Goal: Task Accomplishment & Management: Complete application form

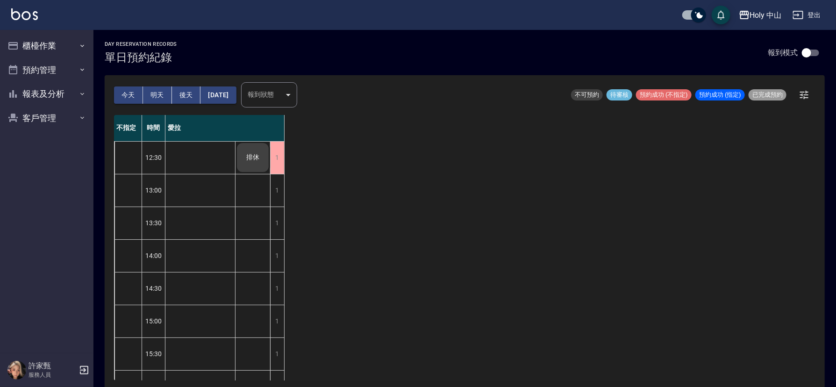
click at [158, 94] on button "明天" at bounding box center [157, 94] width 29 height 17
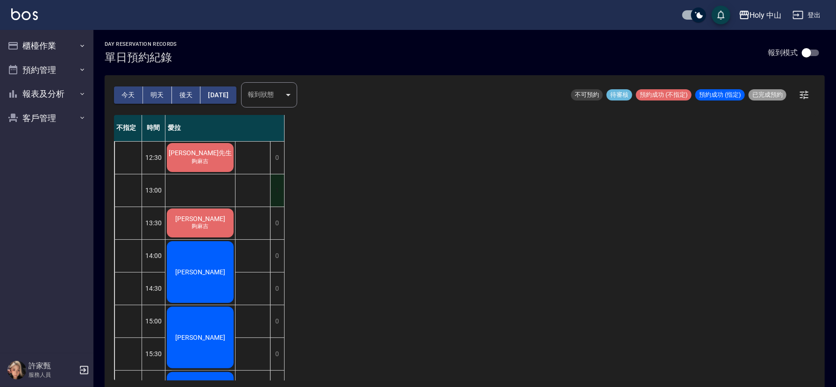
click at [279, 188] on div "1" at bounding box center [277, 190] width 14 height 32
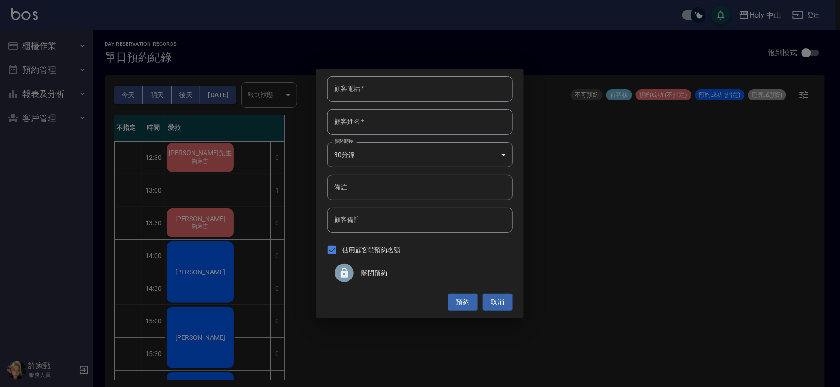
click at [370, 271] on span "關閉預約" at bounding box center [433, 273] width 144 height 10
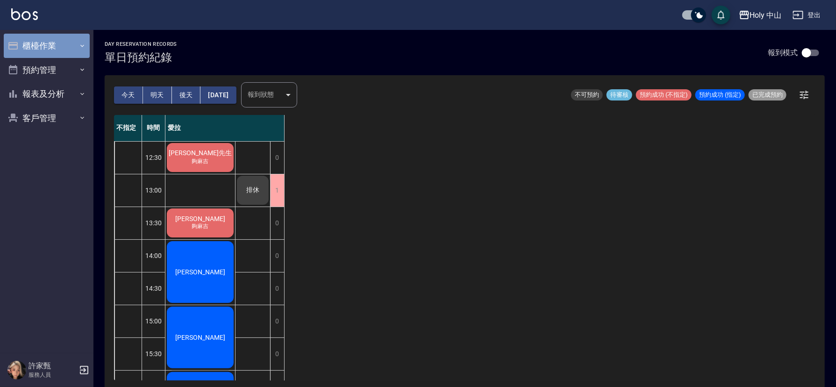
click at [89, 48] on button "櫃檯作業" at bounding box center [47, 46] width 86 height 24
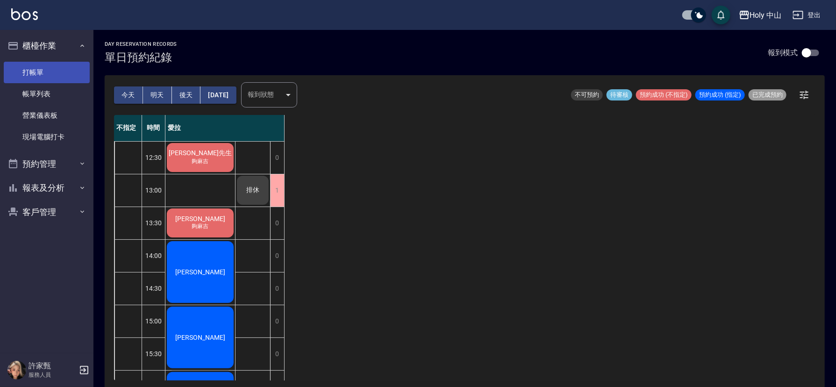
click at [73, 78] on link "打帳單" at bounding box center [47, 72] width 86 height 21
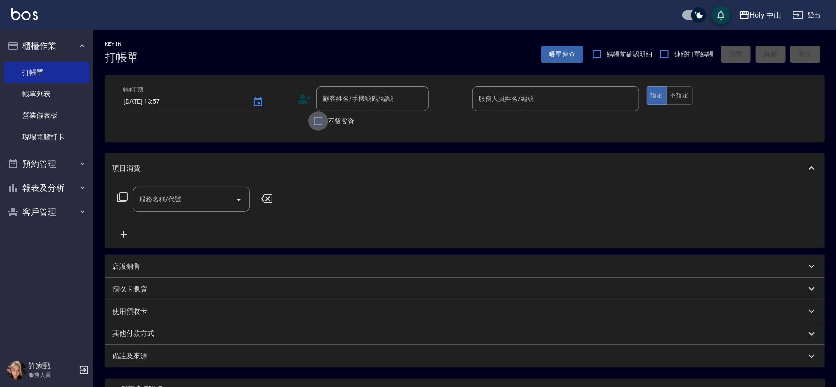
click at [318, 118] on input "不留客資" at bounding box center [318, 121] width 20 height 20
checkbox input "true"
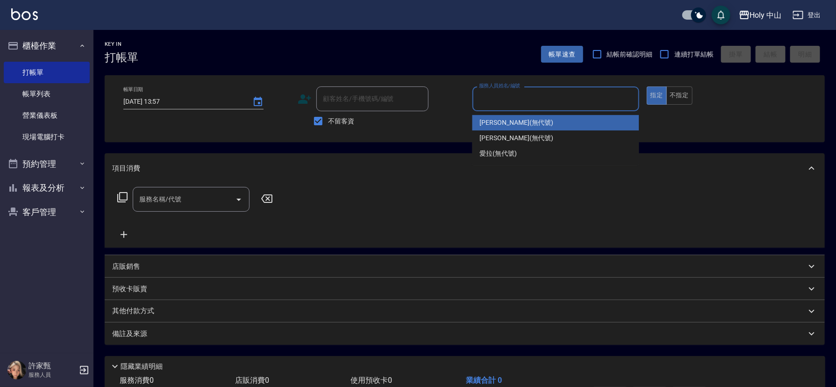
click at [544, 101] on input "服務人員姓名/編號" at bounding box center [556, 99] width 158 height 16
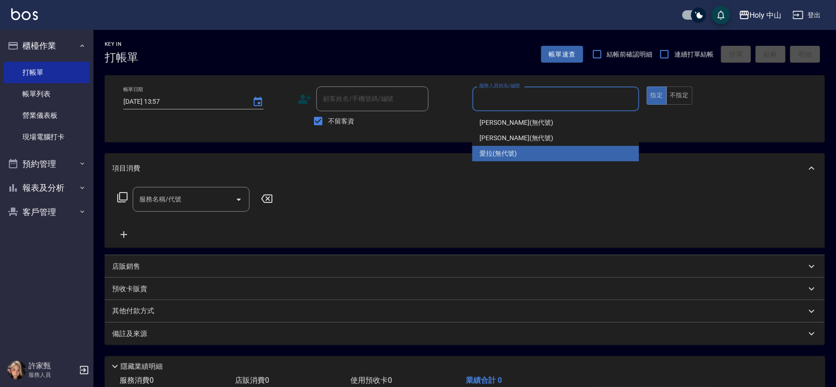
click at [516, 151] on span "愛拉 (無代號)" at bounding box center [498, 154] width 37 height 10
type input "愛拉(無代號)"
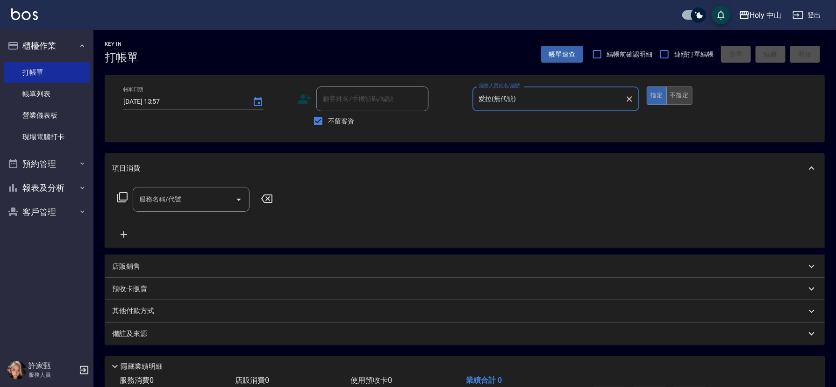
click at [678, 99] on button "不指定" at bounding box center [679, 95] width 26 height 18
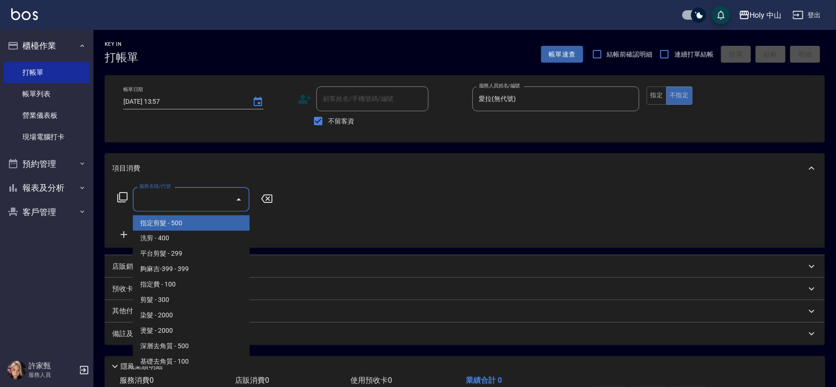
click at [207, 204] on input "服務名稱/代號" at bounding box center [184, 199] width 94 height 16
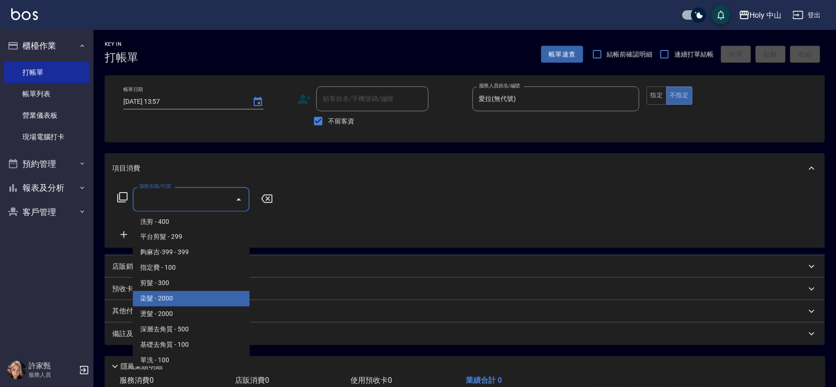
scroll to position [22, 0]
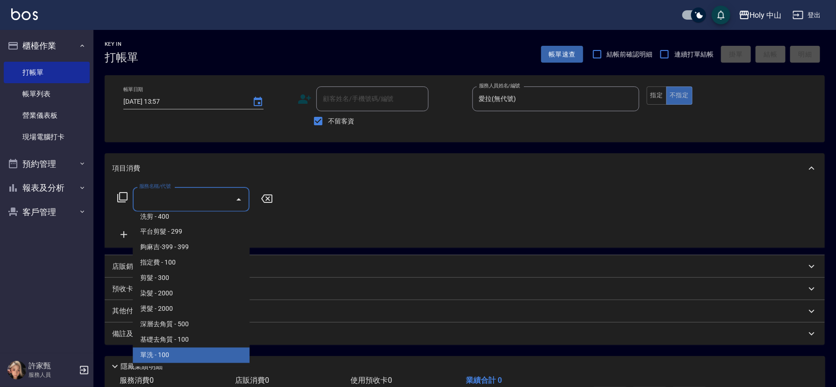
click at [182, 354] on span "單洗 - 100" at bounding box center [191, 355] width 117 height 15
type input "單洗(SP)"
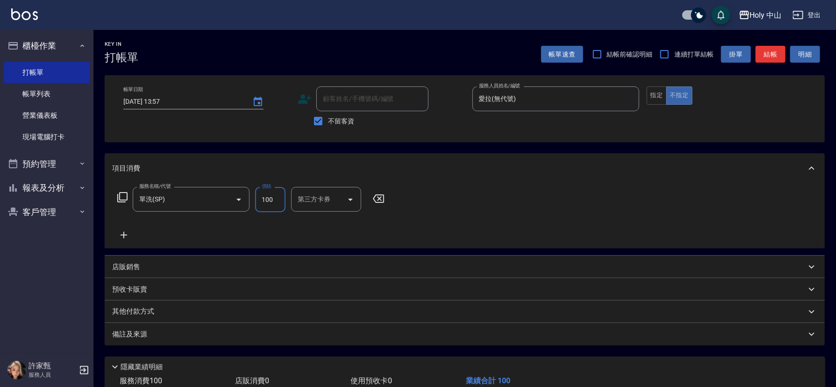
click at [268, 200] on input "100" at bounding box center [270, 199] width 30 height 25
click at [272, 204] on input "100" at bounding box center [270, 199] width 30 height 25
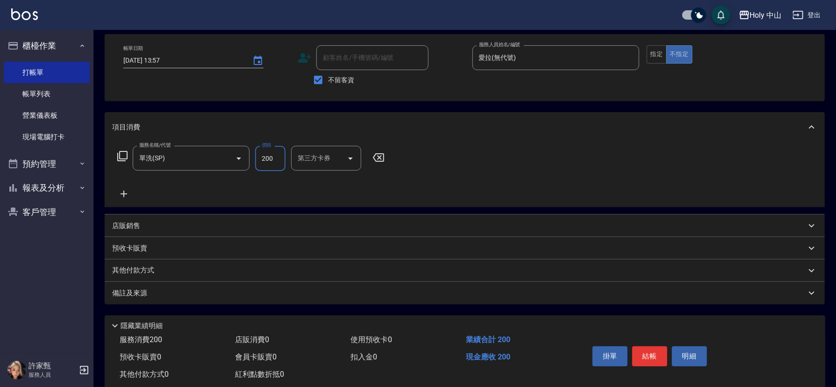
scroll to position [63, 0]
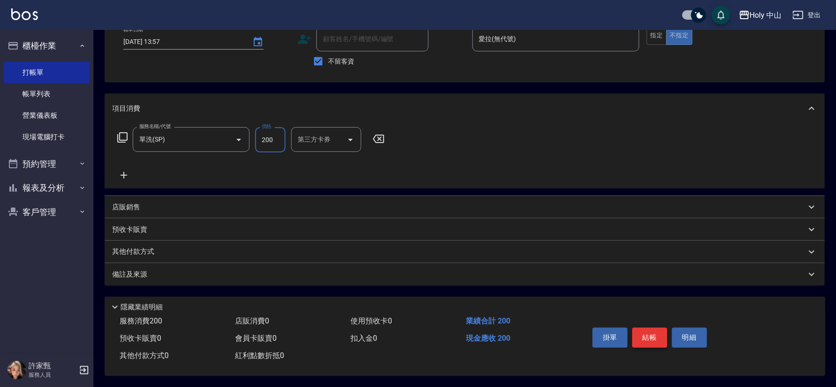
type input "200"
click at [652, 331] on button "結帳" at bounding box center [649, 338] width 35 height 20
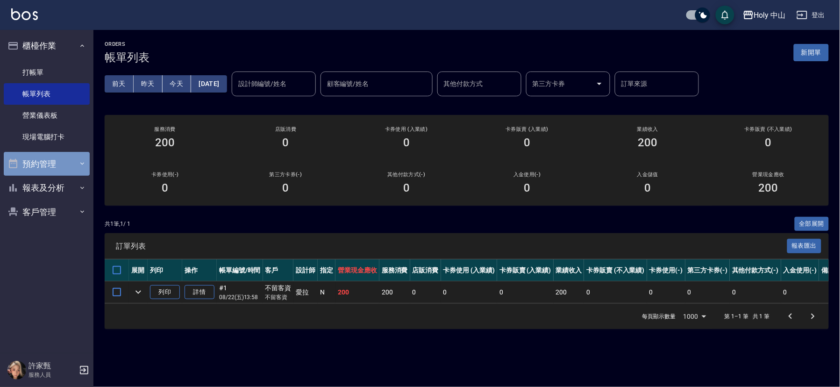
click at [59, 167] on button "預約管理" at bounding box center [47, 164] width 86 height 24
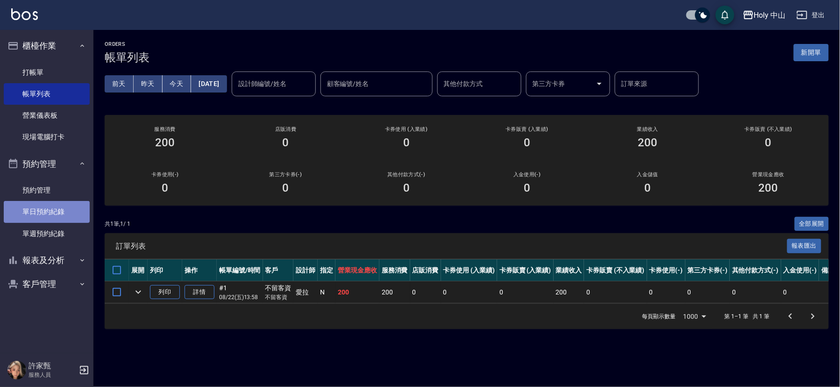
click at [41, 212] on link "單日預約紀錄" at bounding box center [47, 211] width 86 height 21
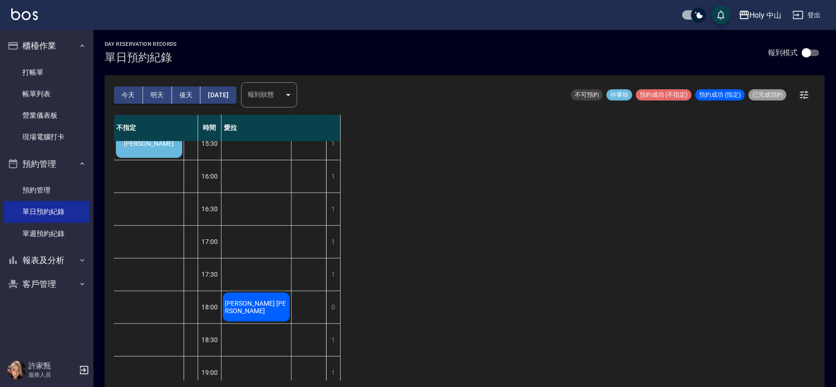
scroll to position [140, 0]
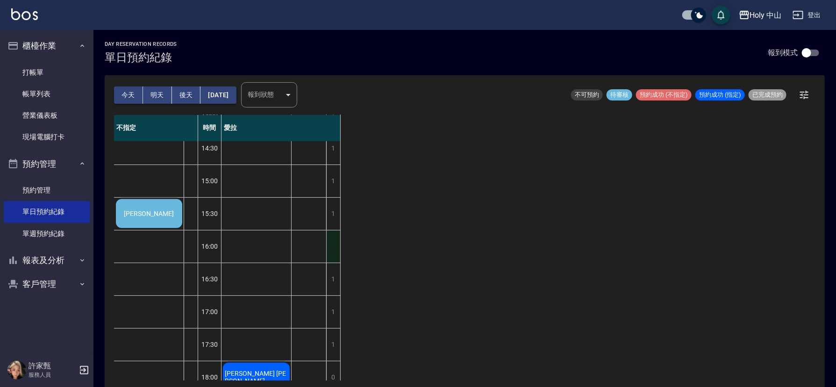
click at [334, 245] on div "1" at bounding box center [333, 246] width 14 height 32
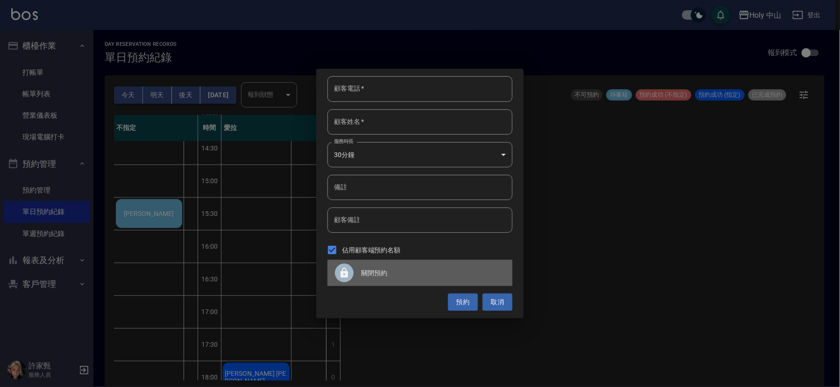
click at [383, 268] on span "關閉預約" at bounding box center [433, 273] width 144 height 10
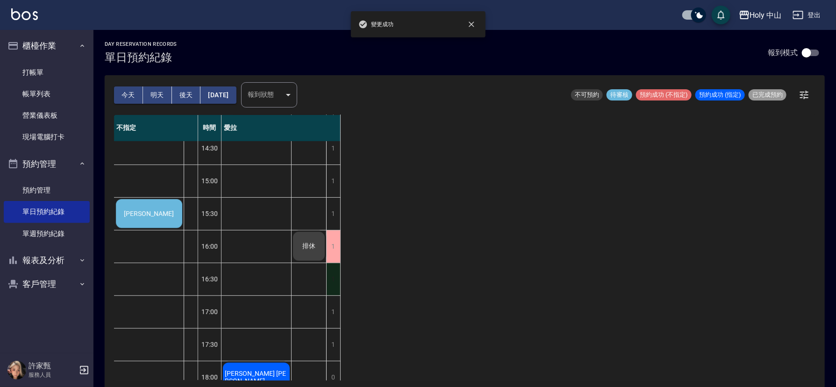
click at [334, 278] on div "1" at bounding box center [333, 279] width 14 height 32
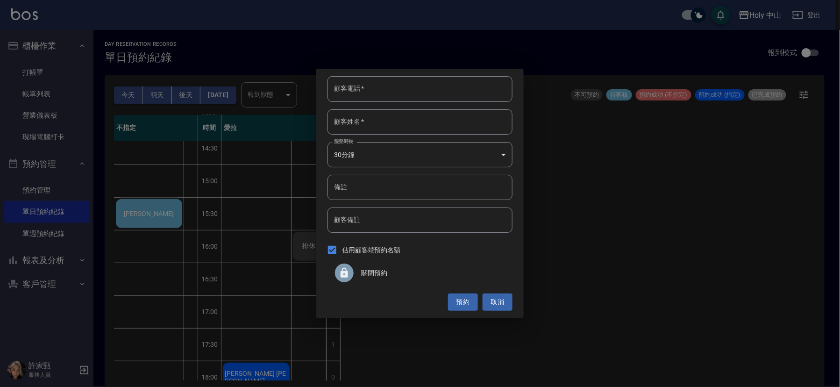
click at [364, 272] on span "關閉預約" at bounding box center [433, 273] width 144 height 10
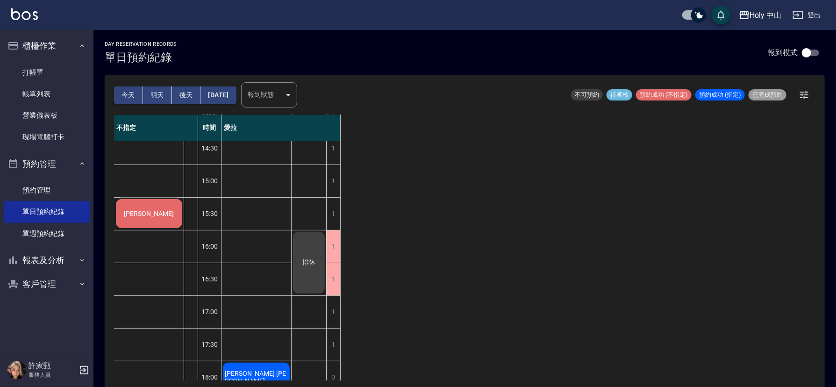
click at [165, 217] on div "[PERSON_NAME]" at bounding box center [148, 214] width 69 height 32
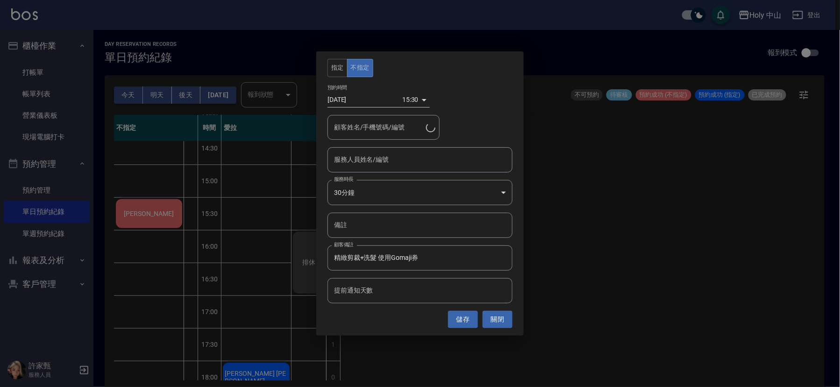
type input "[PERSON_NAME]/0903097130"
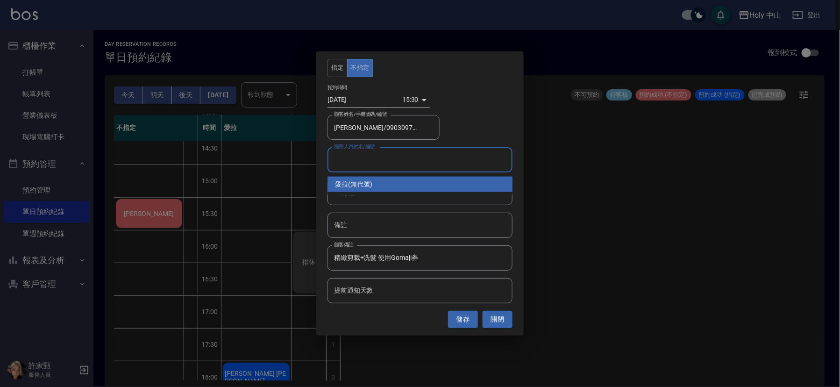
click at [414, 167] on input "服務人員姓名/編號" at bounding box center [420, 159] width 177 height 16
click at [395, 186] on div "愛拉 (無代號)" at bounding box center [420, 184] width 185 height 15
type input "愛拉(無代號)"
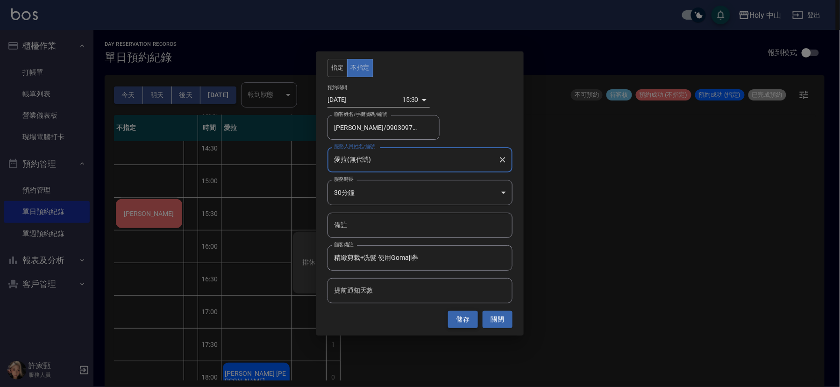
click at [460, 315] on button "儲存" at bounding box center [463, 319] width 30 height 17
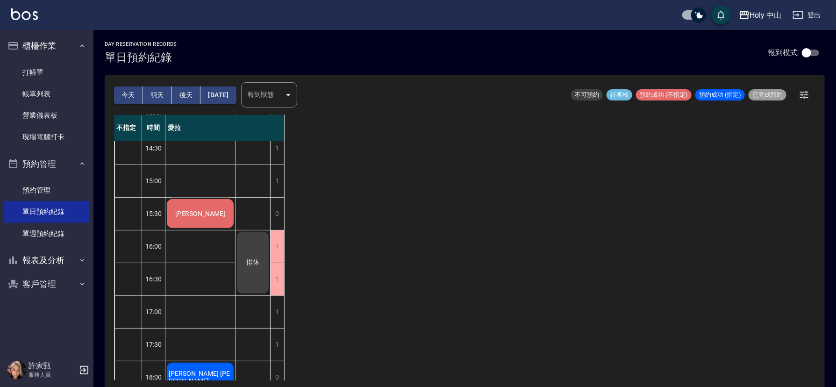
click at [207, 252] on div "[PERSON_NAME] [PERSON_NAME] Tu [PERSON_NAME]" at bounding box center [200, 262] width 70 height 523
click at [193, 250] on div "[PERSON_NAME] [PERSON_NAME] Tu [PERSON_NAME]" at bounding box center [200, 262] width 70 height 523
click at [281, 248] on div "1" at bounding box center [277, 246] width 14 height 32
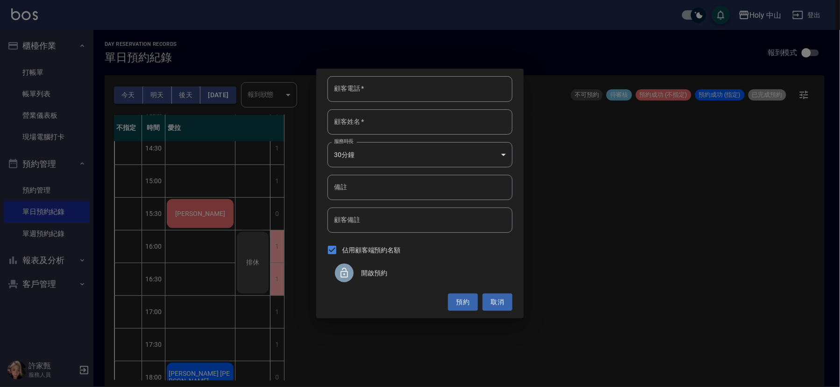
click at [376, 88] on input "顧客電話   *" at bounding box center [420, 88] width 185 height 25
type input "0937803005"
click at [386, 128] on input "顧客姓名   *" at bounding box center [420, 121] width 185 height 25
type input "x"
type input "[PERSON_NAME]"
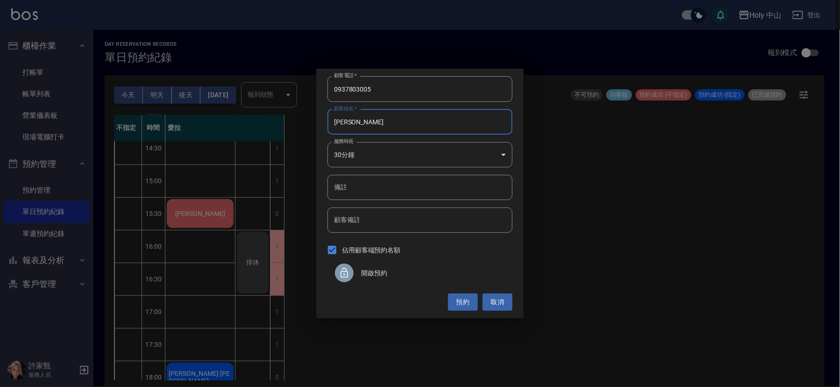
click at [499, 150] on body "Holy 中山 登出 櫃檯作業 打帳單 帳單列表 營業儀表板 現場電腦打卡 預約管理 預約管理 單日預約紀錄 單週預約紀錄 報表及分析 報表目錄 店家日報表 …" at bounding box center [420, 195] width 840 height 390
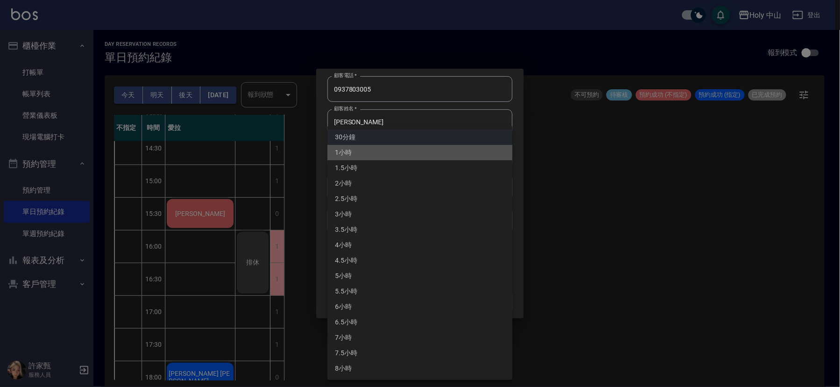
click at [373, 153] on li "1小時" at bounding box center [420, 152] width 185 height 15
type input "2"
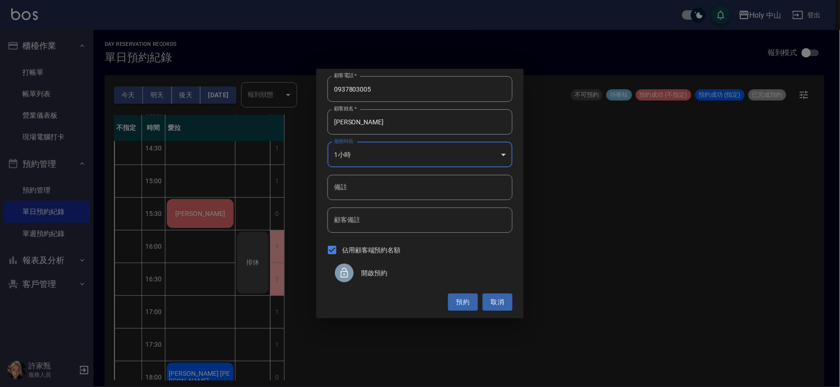
click at [373, 272] on span "開啟預約" at bounding box center [433, 273] width 144 height 10
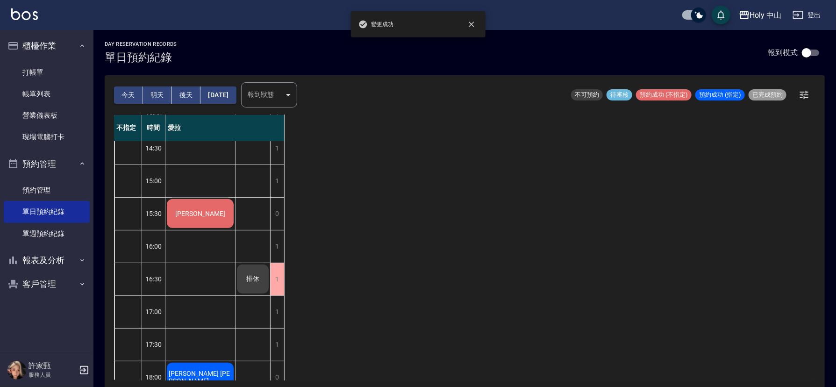
click at [246, 245] on div "排休 排休" at bounding box center [253, 262] width 35 height 523
click at [252, 246] on div "排休 排休" at bounding box center [253, 262] width 35 height 523
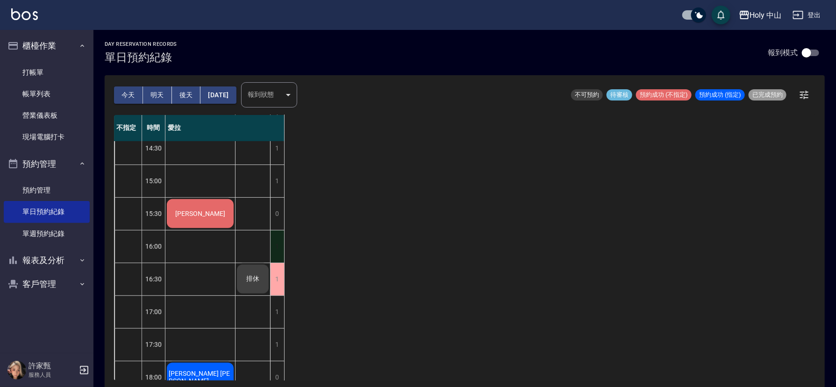
click at [277, 246] on div "1" at bounding box center [277, 246] width 14 height 32
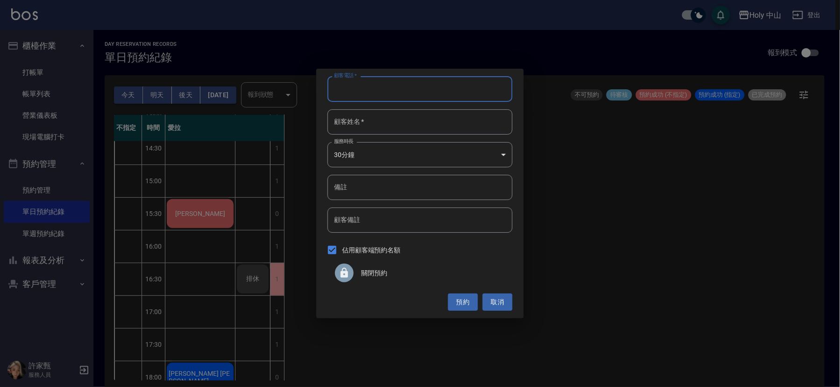
click at [380, 90] on input "顧客電話   *" at bounding box center [420, 88] width 185 height 25
type input "0937803005"
click at [375, 128] on input "顧客姓名   *" at bounding box center [420, 121] width 185 height 25
type input "x"
type input "[PERSON_NAME]"
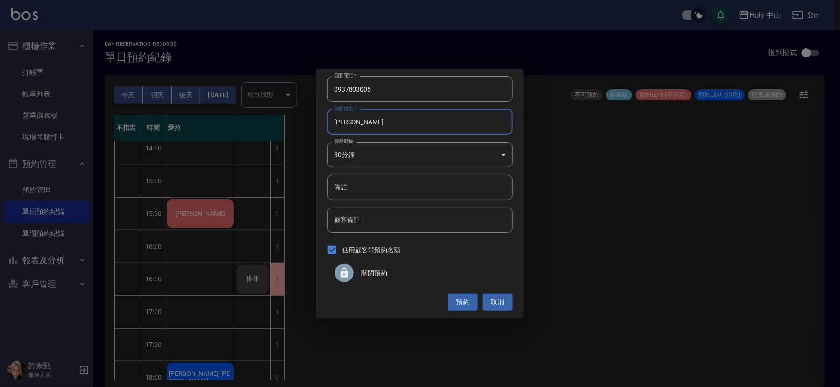
click at [486, 150] on body "Holy 中山 登出 櫃檯作業 打帳單 帳單列表 營業儀表板 現場電腦打卡 預約管理 預約管理 單日預約紀錄 單週預約紀錄 報表及分析 報表目錄 店家日報表 …" at bounding box center [420, 195] width 840 height 390
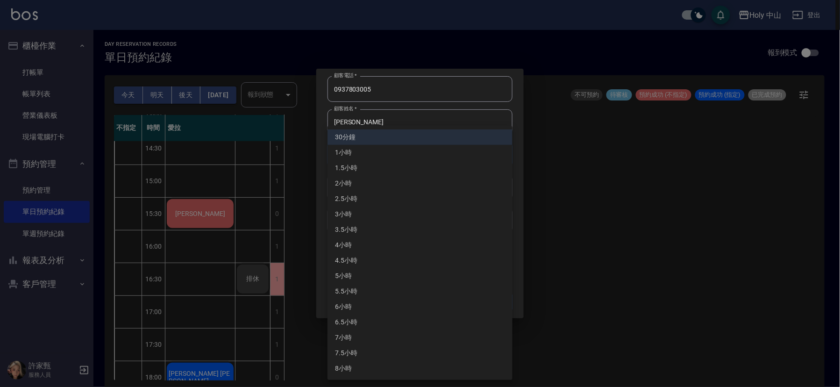
click at [397, 150] on li "1小時" at bounding box center [420, 152] width 185 height 15
type input "2"
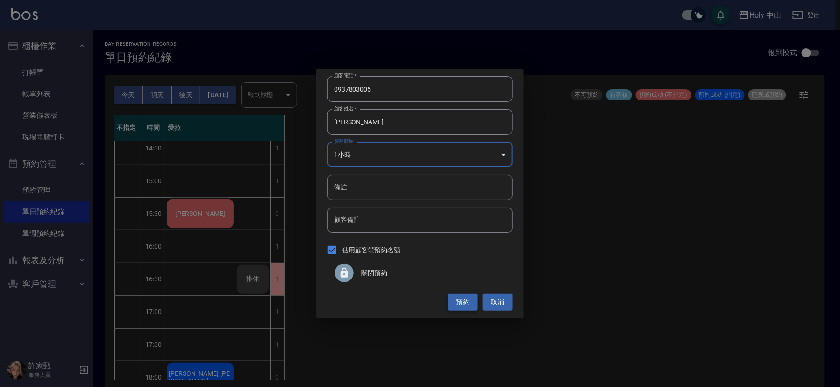
click at [469, 299] on button "預約" at bounding box center [463, 301] width 30 height 17
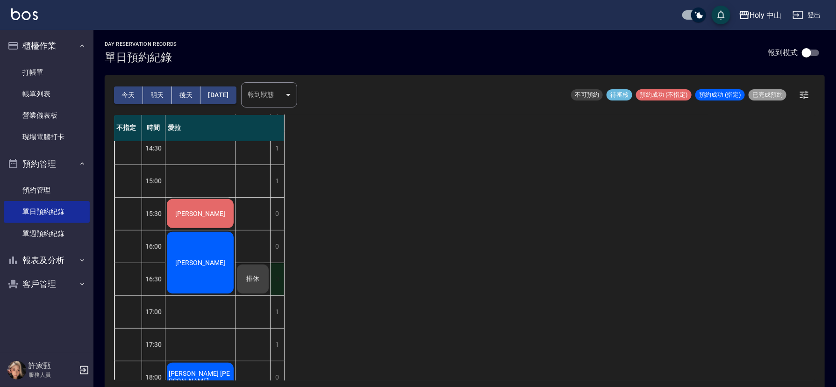
click at [281, 283] on div "0" at bounding box center [277, 279] width 14 height 32
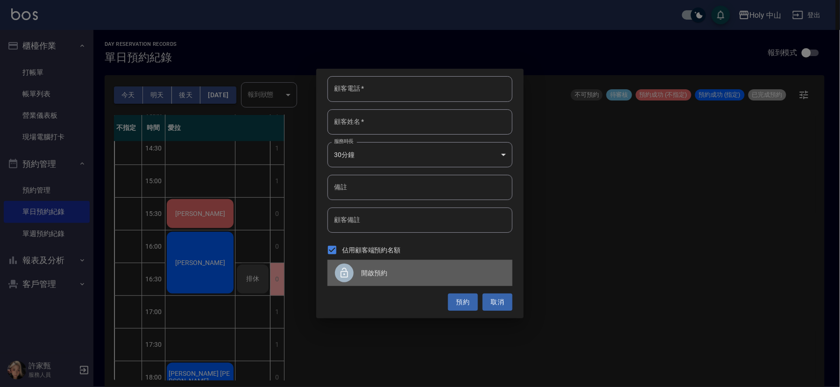
click at [353, 274] on div at bounding box center [344, 273] width 19 height 19
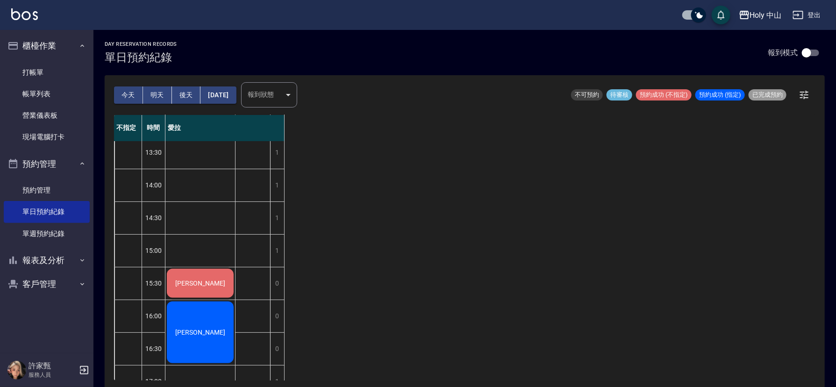
scroll to position [210, 0]
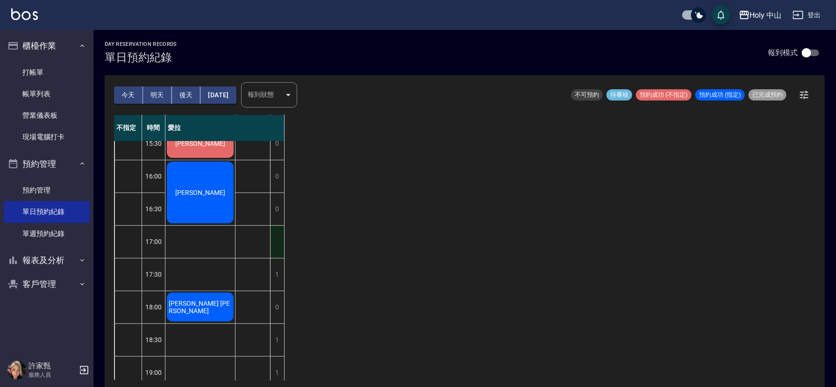
click at [280, 246] on div "1" at bounding box center [277, 242] width 14 height 32
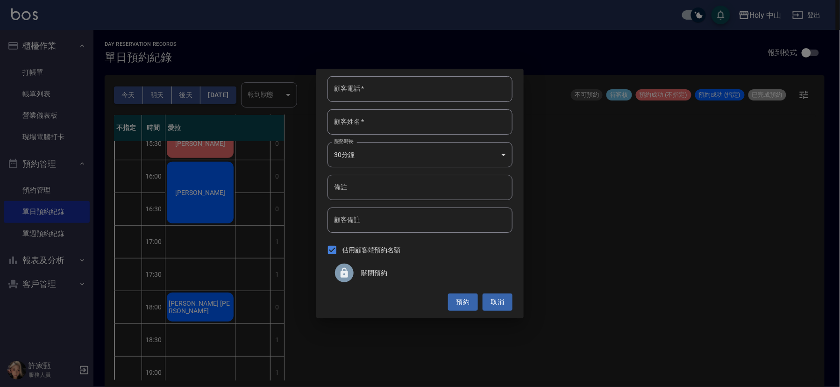
click at [341, 270] on icon at bounding box center [344, 272] width 11 height 11
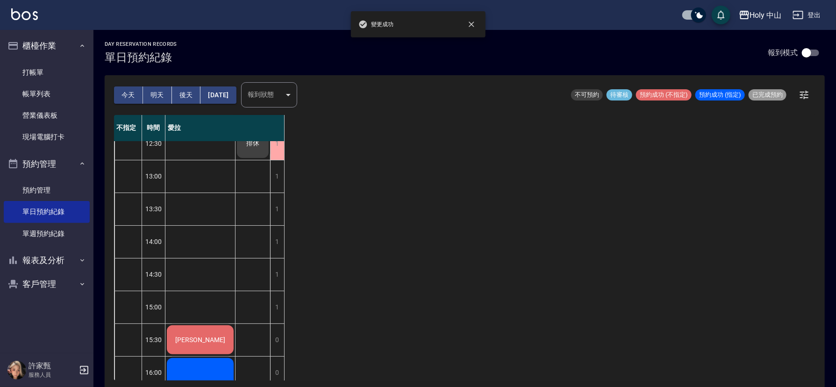
scroll to position [0, 0]
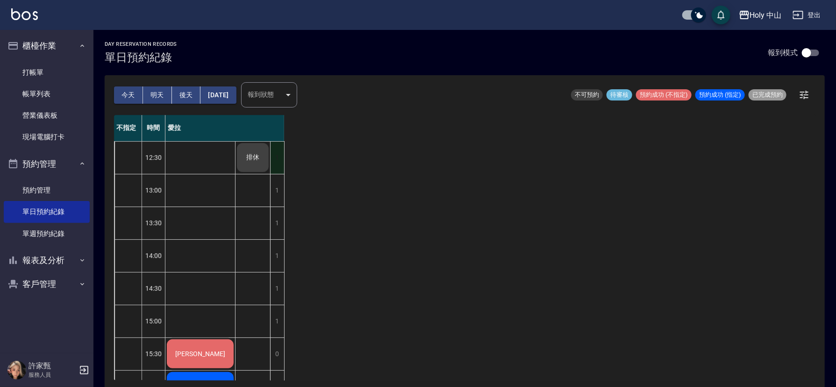
click at [279, 157] on div "1" at bounding box center [277, 158] width 14 height 32
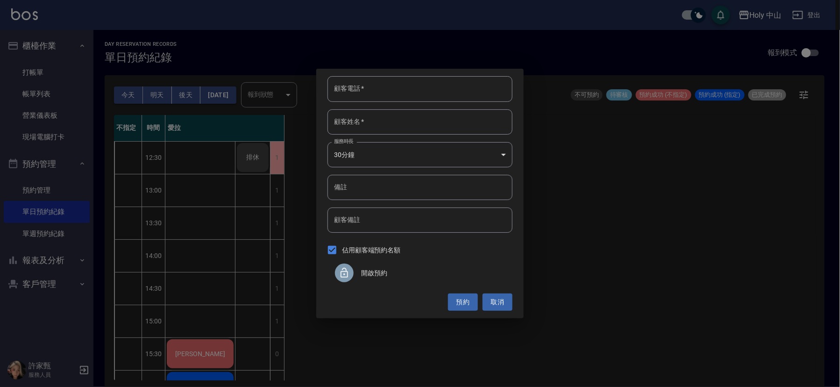
click at [349, 268] on icon at bounding box center [344, 272] width 11 height 11
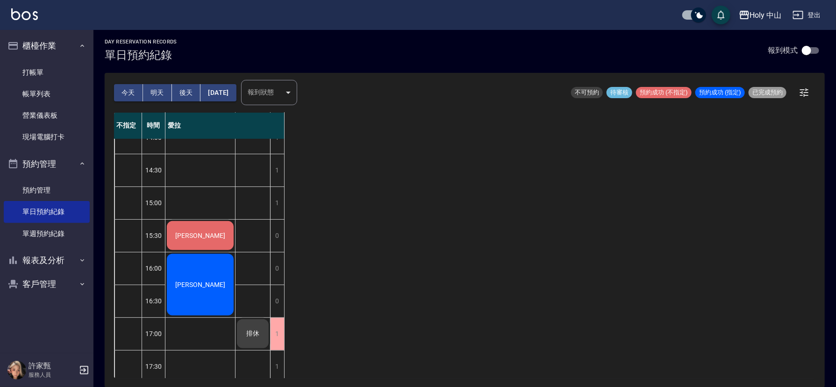
scroll to position [84, 0]
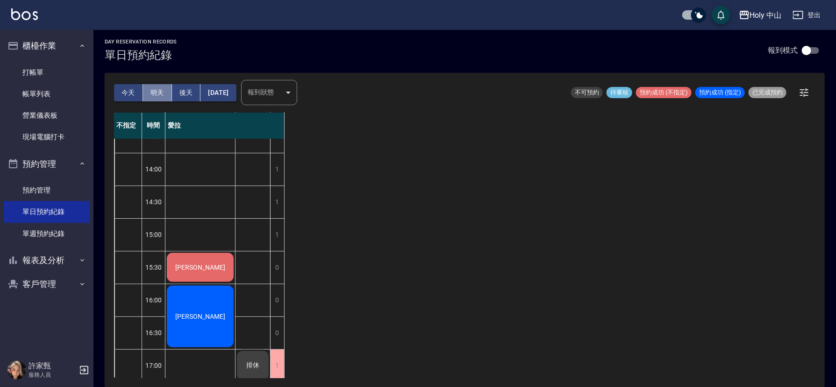
click at [164, 91] on button "明天" at bounding box center [157, 92] width 29 height 17
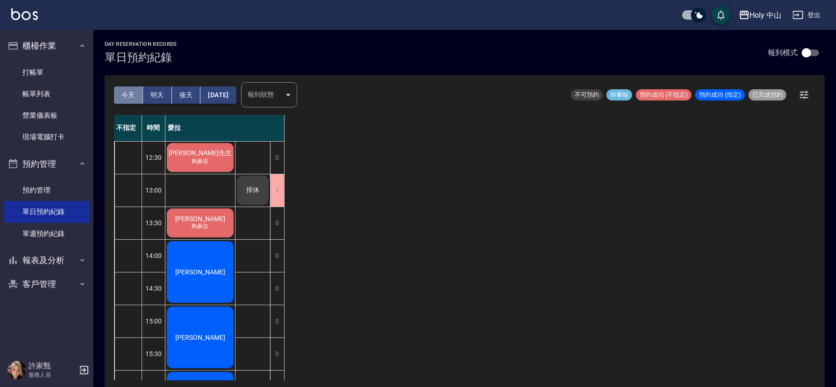
click at [128, 93] on button "今天" at bounding box center [128, 94] width 29 height 17
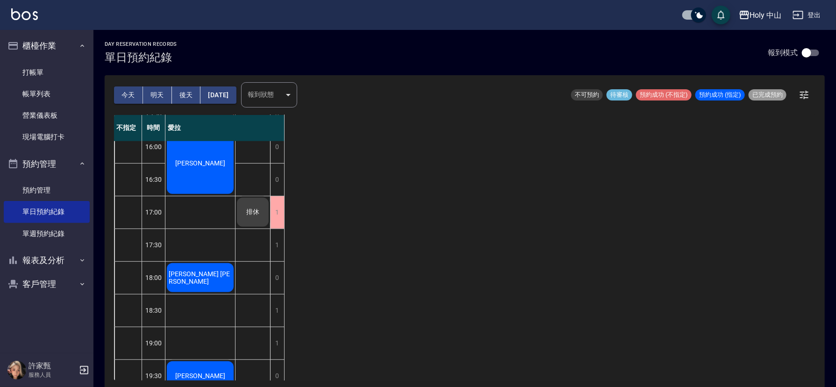
scroll to position [154, 0]
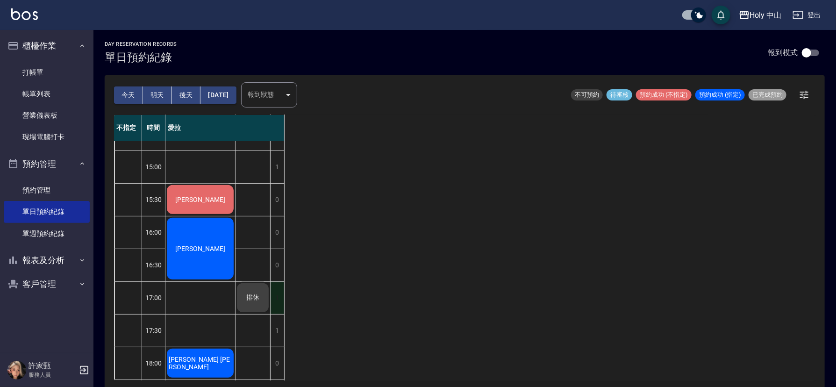
click at [281, 295] on div "1" at bounding box center [277, 298] width 14 height 32
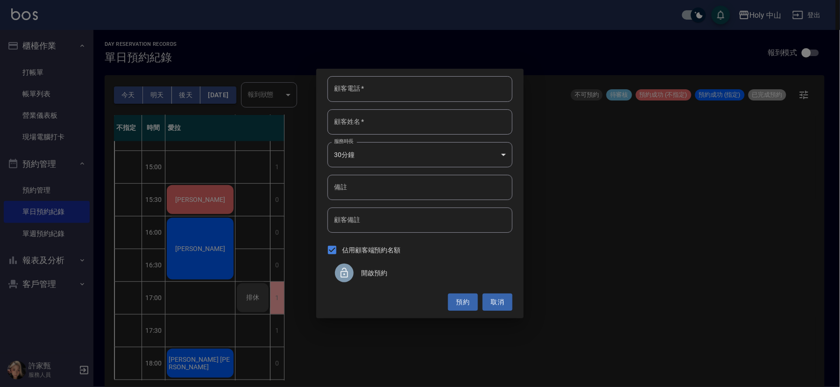
click at [368, 265] on div "開啟預約" at bounding box center [420, 273] width 185 height 26
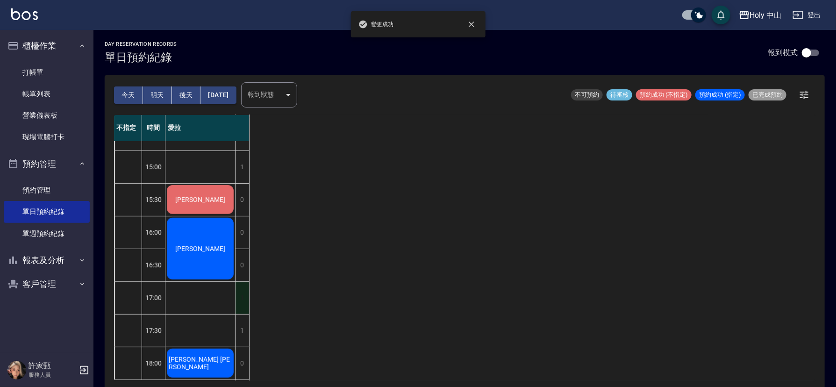
click at [241, 294] on div "1" at bounding box center [242, 298] width 14 height 32
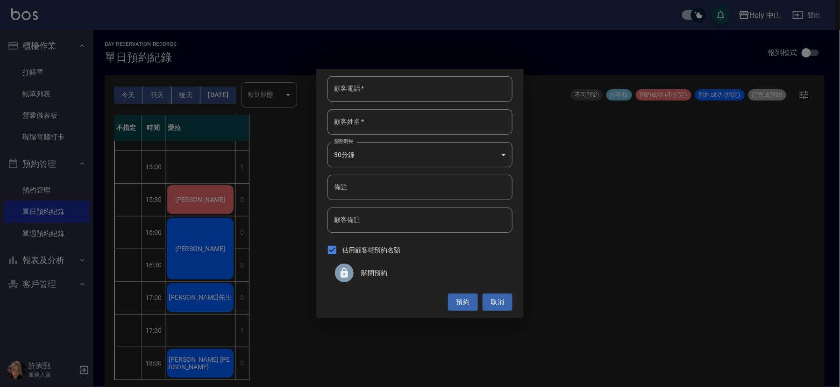
click at [244, 333] on div "顧客電話   * 顧客電話   * 顧客姓名   * 顧客姓名   * 服務時長 30分鐘 1 服務時長 備註 備註 顧客備註 顧客備註 佔用顧客端預約名額 …" at bounding box center [420, 193] width 840 height 387
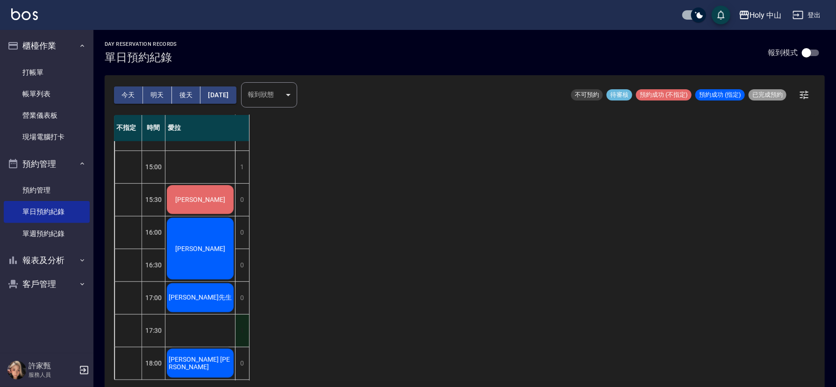
click at [243, 329] on div "1" at bounding box center [242, 331] width 14 height 32
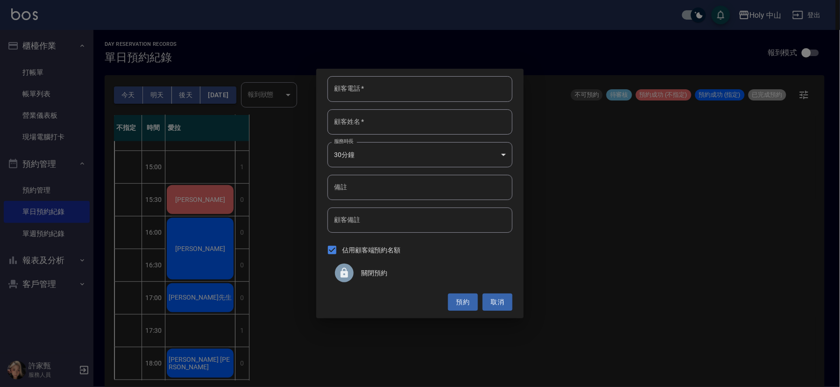
click at [365, 272] on span "關閉預約" at bounding box center [433, 273] width 144 height 10
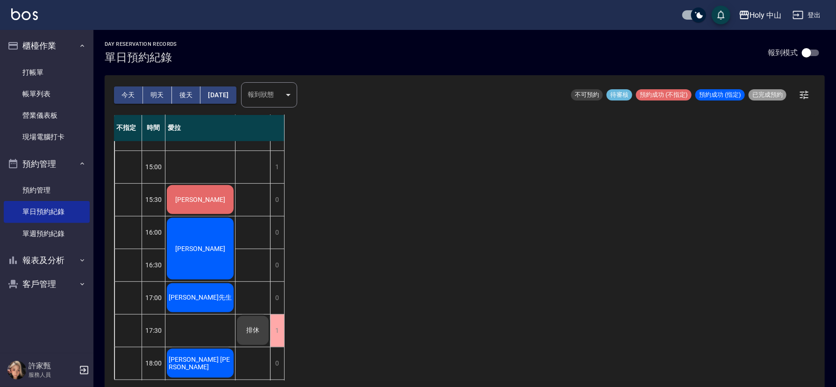
click at [191, 215] on div "[PERSON_NAME]先生" at bounding box center [200, 200] width 70 height 32
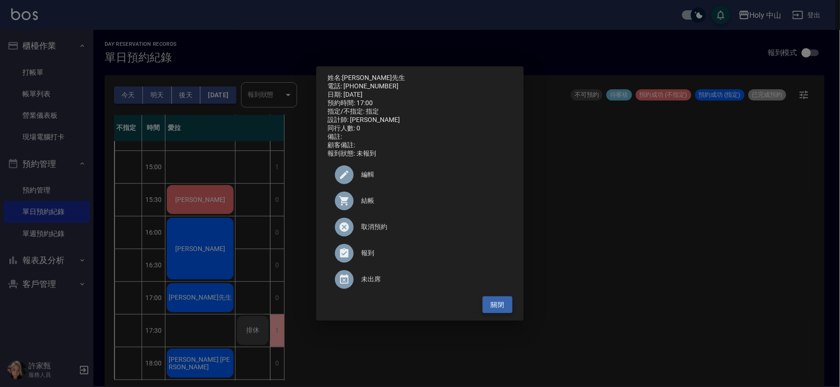
click at [501, 309] on button "關閉" at bounding box center [498, 304] width 30 height 17
